Goal: Information Seeking & Learning: Learn about a topic

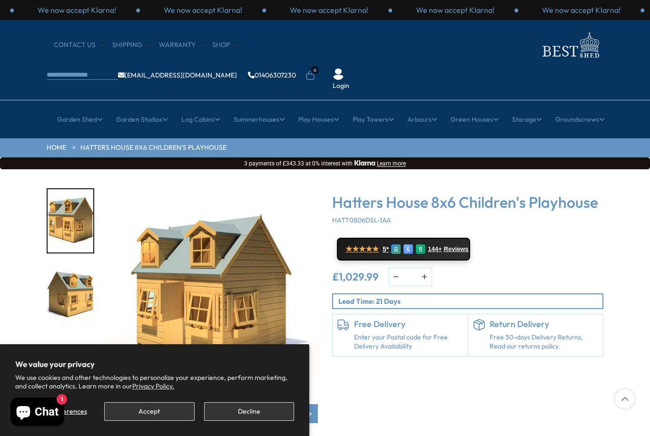
click at [77, 338] on img "3 / 31" at bounding box center [71, 369] width 46 height 63
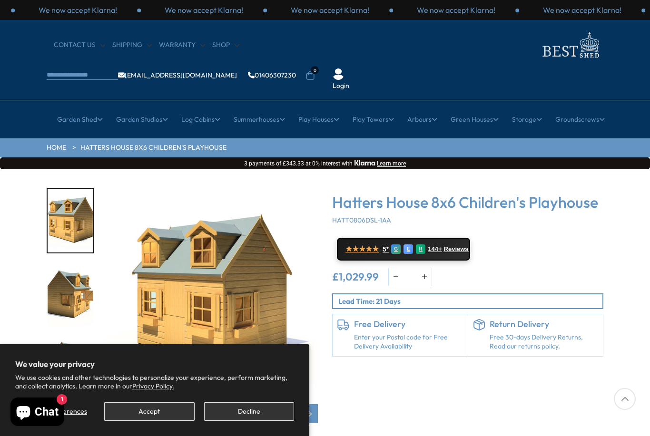
click at [69, 189] on img "3 / 31" at bounding box center [71, 220] width 46 height 63
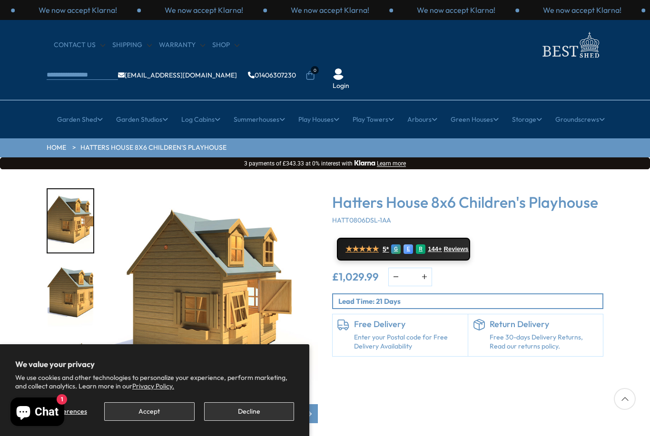
click at [65, 224] on div at bounding box center [75, 295] width 57 height 214
click at [63, 338] on img "6 / 31" at bounding box center [71, 369] width 46 height 63
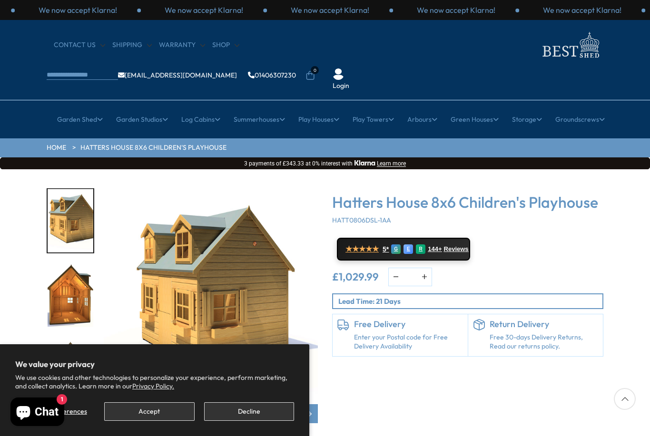
click at [69, 195] on img "6 / 31" at bounding box center [71, 220] width 46 height 63
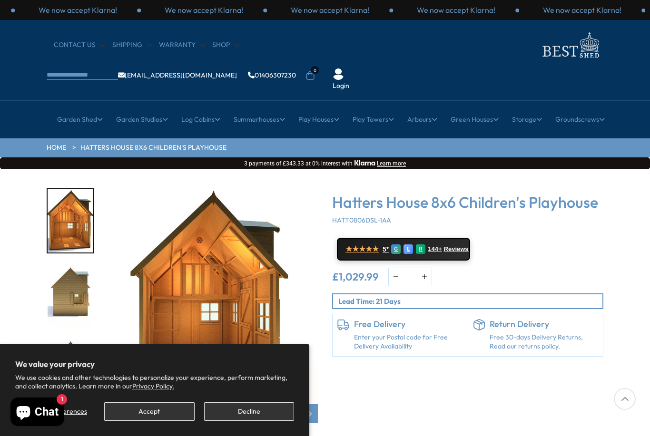
click at [64, 264] on img "8 / 31" at bounding box center [71, 295] width 46 height 63
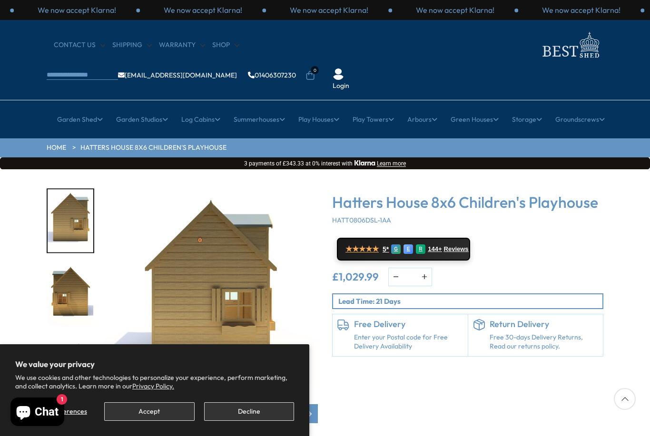
click at [67, 267] on img "9 / 31" at bounding box center [71, 295] width 46 height 63
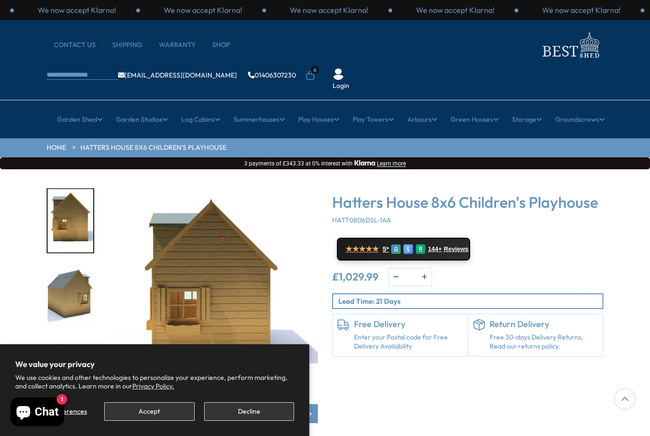
click at [69, 276] on img "10 / 31" at bounding box center [71, 295] width 46 height 63
click at [72, 338] on img "11 / 31" at bounding box center [71, 369] width 46 height 63
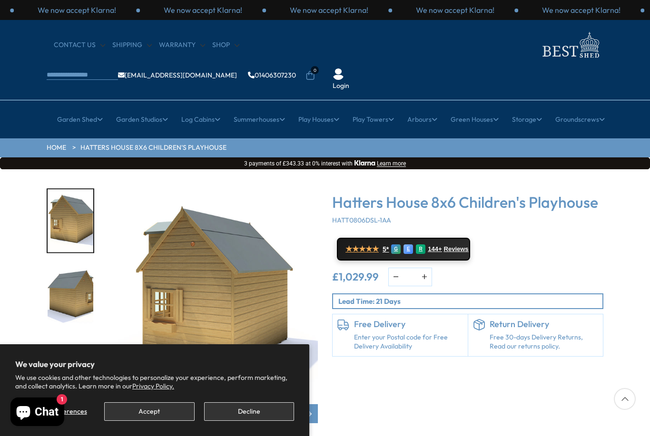
click at [70, 271] on img "12 / 31" at bounding box center [71, 295] width 46 height 63
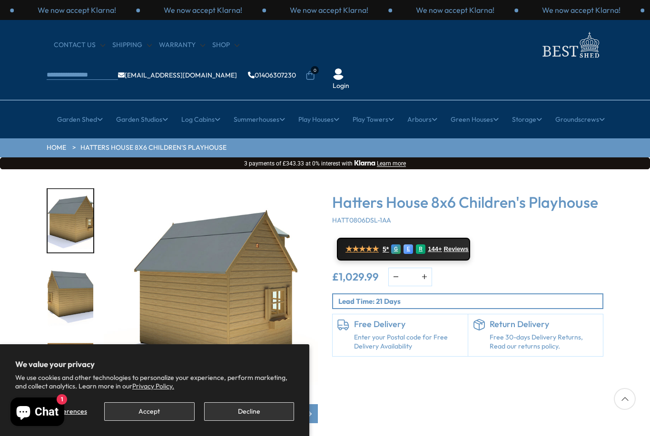
click at [65, 284] on img "13 / 31" at bounding box center [71, 295] width 46 height 63
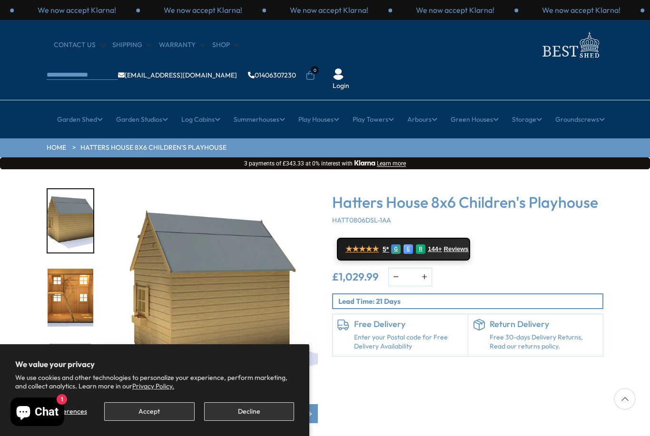
click at [63, 283] on img "14 / 31" at bounding box center [71, 295] width 46 height 63
click at [65, 338] on img "15 / 31" at bounding box center [71, 369] width 46 height 63
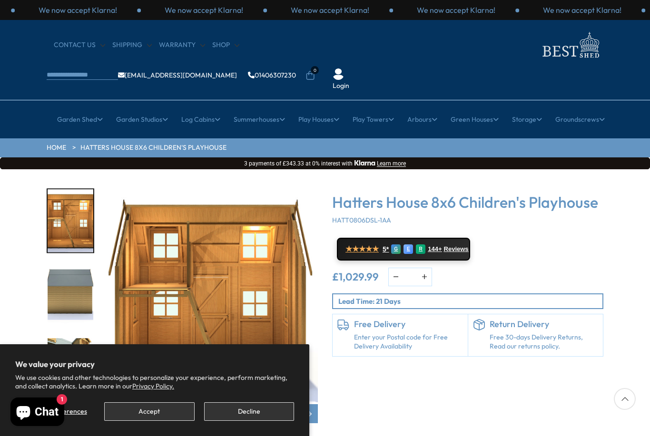
click at [65, 338] on img "16 / 31" at bounding box center [71, 369] width 46 height 63
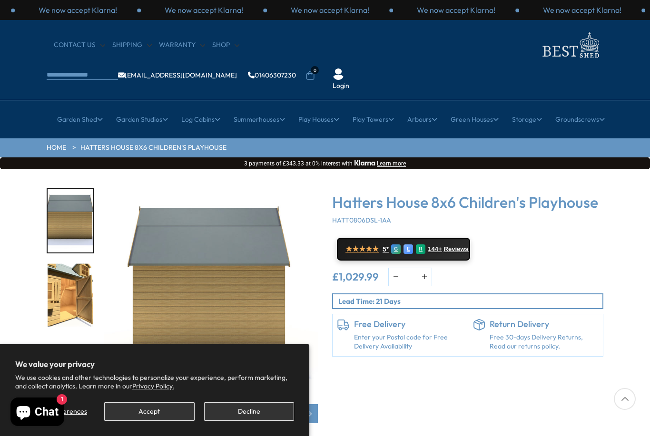
click at [61, 189] on img "15 / 31" at bounding box center [71, 220] width 46 height 63
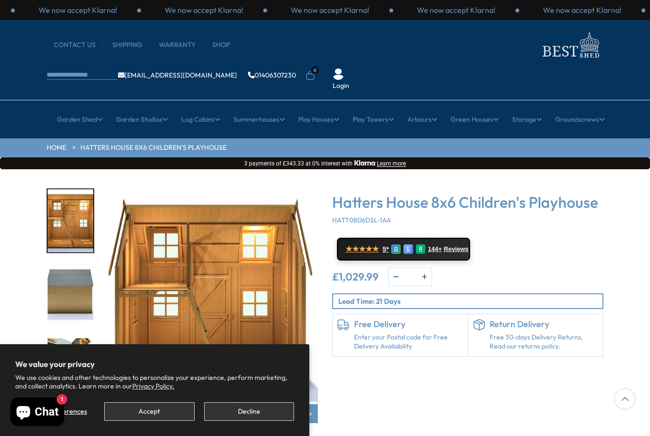
click at [62, 189] on img "14 / 31" at bounding box center [71, 220] width 46 height 63
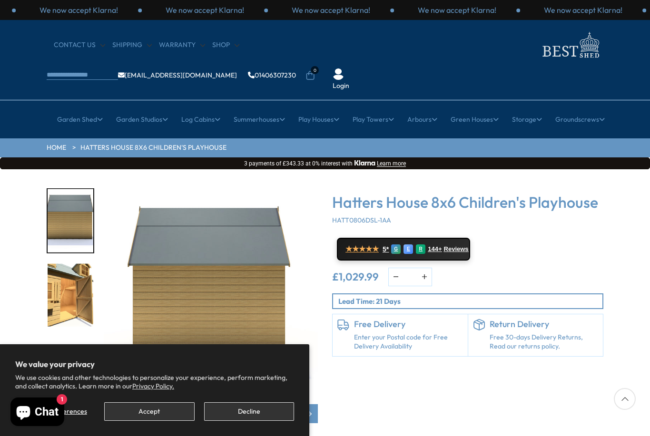
click at [67, 264] on img "16 / 31" at bounding box center [71, 295] width 46 height 63
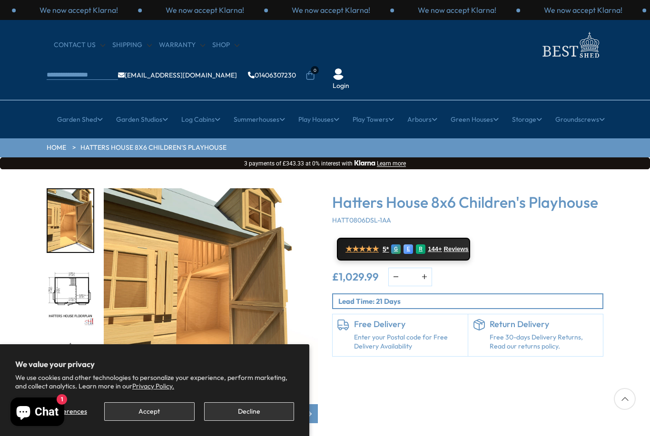
click at [73, 245] on div at bounding box center [75, 295] width 57 height 214
click at [67, 247] on div at bounding box center [75, 295] width 57 height 214
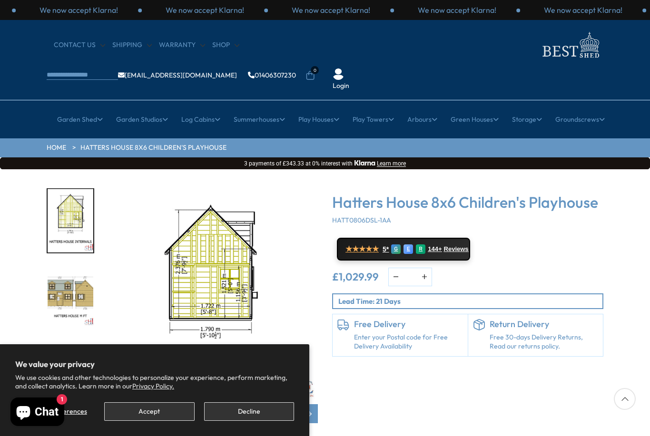
click at [71, 265] on img "19 / 31" at bounding box center [71, 295] width 46 height 63
click at [71, 338] on img "20 / 31" at bounding box center [71, 369] width 46 height 63
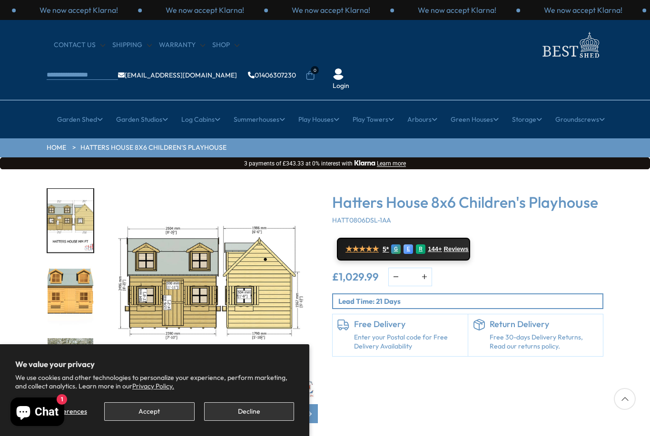
click at [71, 288] on img "21 / 31" at bounding box center [71, 295] width 46 height 63
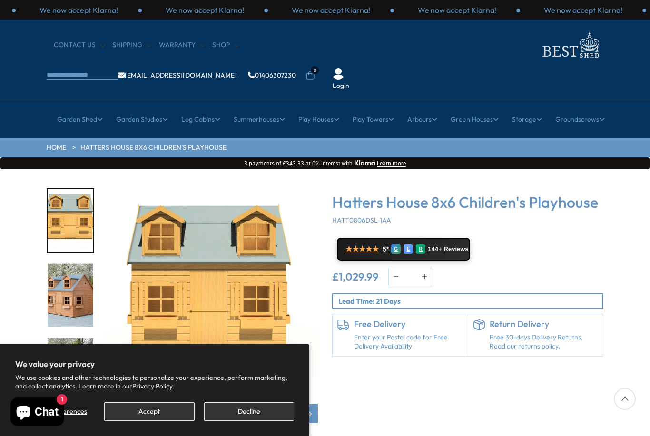
click at [69, 274] on img "22 / 31" at bounding box center [71, 295] width 46 height 63
click at [68, 338] on img "23 / 31" at bounding box center [71, 369] width 46 height 63
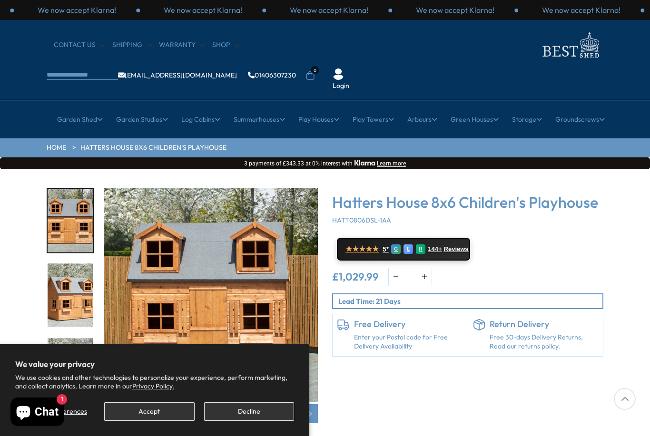
click at [66, 264] on img "24 / 31" at bounding box center [71, 295] width 46 height 63
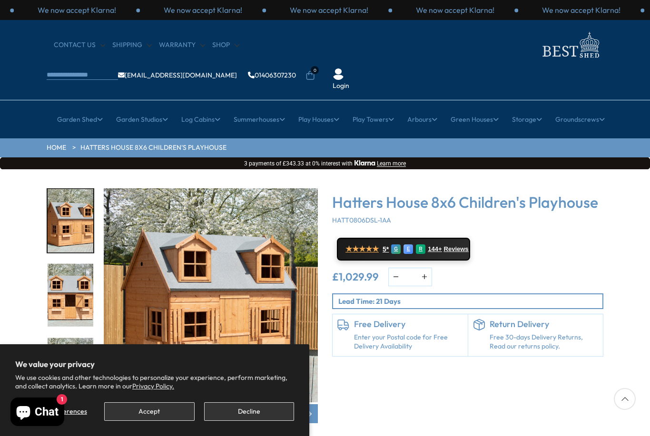
click at [65, 265] on img "25 / 31" at bounding box center [71, 295] width 46 height 63
click at [67, 338] on img "26 / 31" at bounding box center [71, 369] width 46 height 63
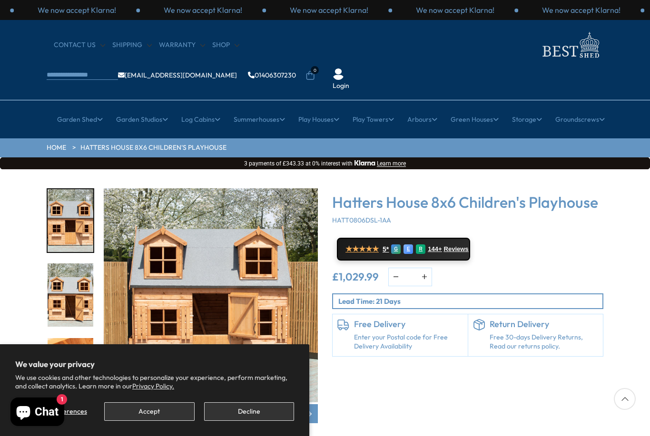
click at [66, 338] on img "27 / 31" at bounding box center [71, 369] width 46 height 63
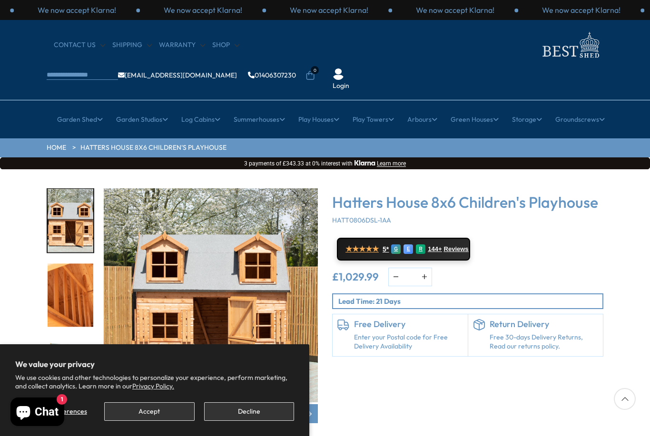
click at [58, 338] on img "28 / 31" at bounding box center [71, 369] width 46 height 63
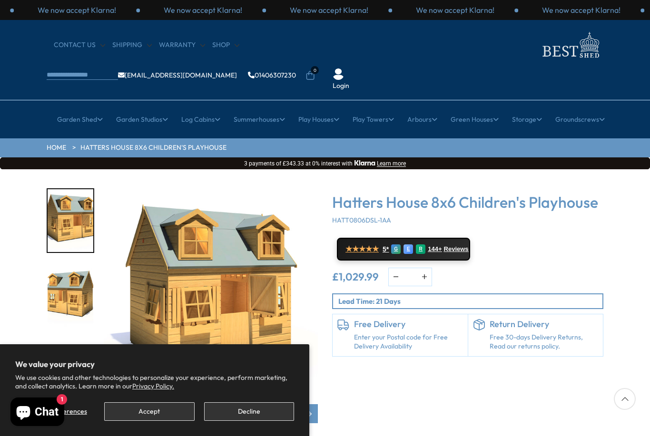
click at [72, 275] on img "29 / 31" at bounding box center [71, 295] width 46 height 63
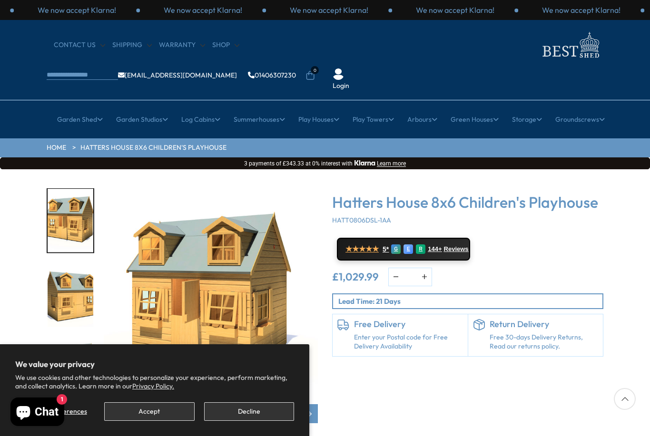
click at [61, 275] on img "30 / 31" at bounding box center [71, 295] width 46 height 63
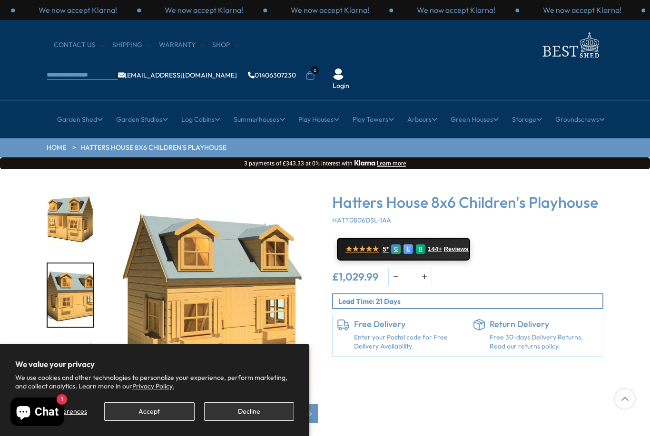
click at [64, 280] on img "30 / 31" at bounding box center [71, 295] width 46 height 63
click at [81, 196] on img "29 / 31" at bounding box center [71, 220] width 46 height 63
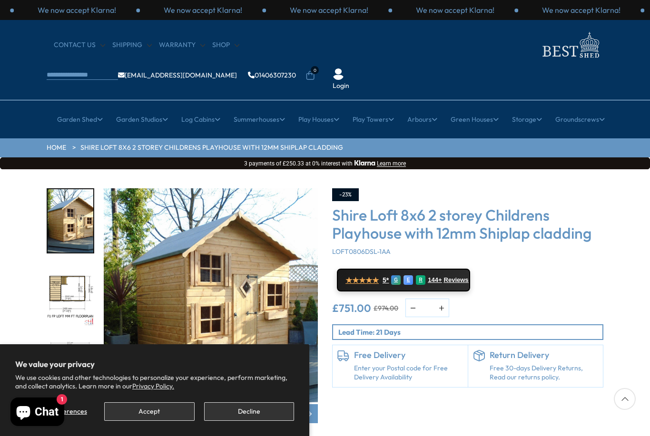
click at [246, 417] on button "Decline" at bounding box center [249, 412] width 90 height 19
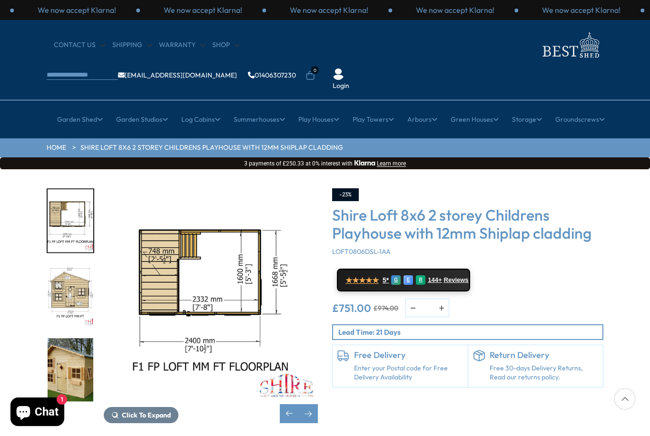
click at [63, 264] on img "3 / 11" at bounding box center [71, 295] width 46 height 63
click at [59, 338] on img "4 / 11" at bounding box center [71, 369] width 46 height 63
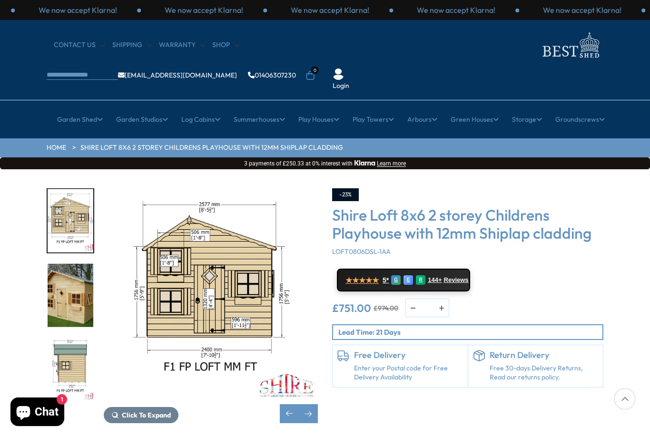
click at [62, 338] on img "5 / 11" at bounding box center [71, 369] width 46 height 63
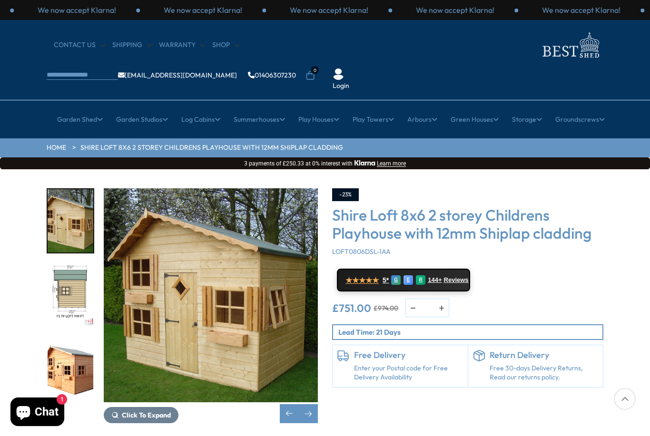
click at [73, 264] on img "5 / 11" at bounding box center [71, 295] width 46 height 63
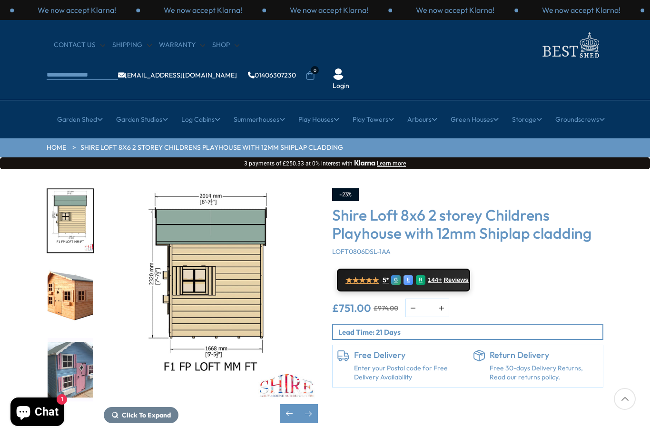
click at [68, 264] on img "6 / 11" at bounding box center [71, 295] width 46 height 63
click at [61, 338] on img "7 / 11" at bounding box center [71, 369] width 46 height 63
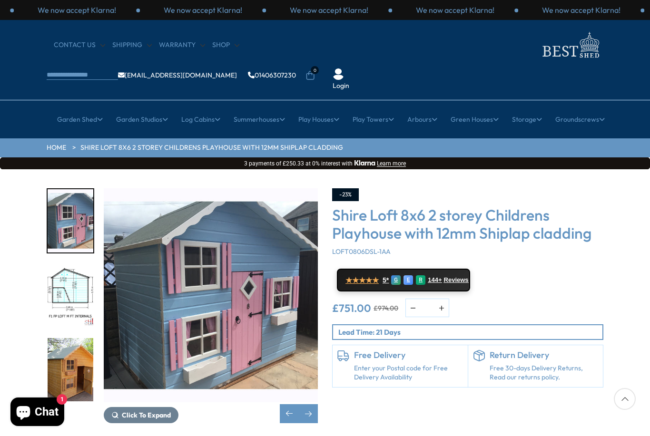
click at [64, 267] on img "8 / 11" at bounding box center [71, 295] width 46 height 63
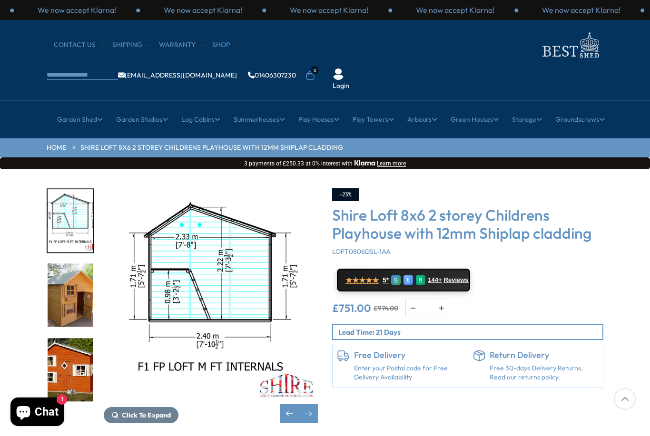
click at [63, 264] on img "9 / 11" at bounding box center [71, 295] width 46 height 63
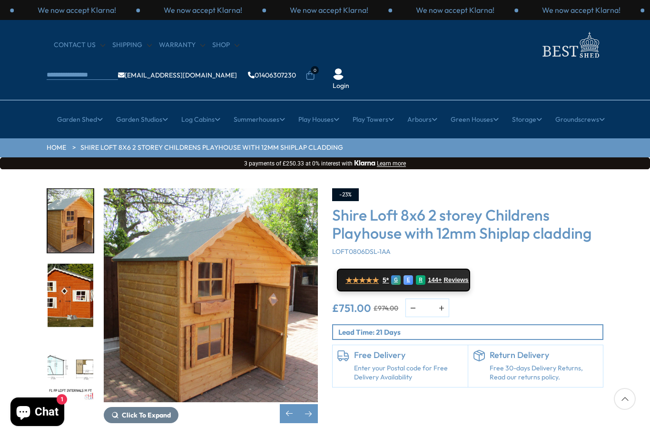
click at [64, 264] on img "10 / 11" at bounding box center [71, 295] width 46 height 63
click at [61, 270] on img "10 / 11" at bounding box center [71, 295] width 46 height 63
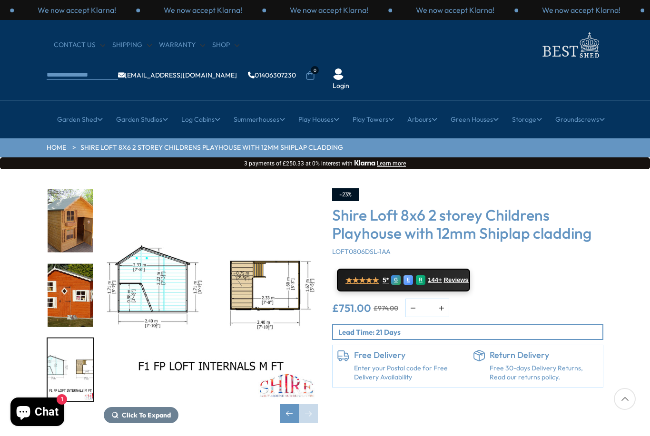
click at [74, 338] on img "11 / 11" at bounding box center [71, 369] width 46 height 63
